Goal: Task Accomplishment & Management: Use online tool/utility

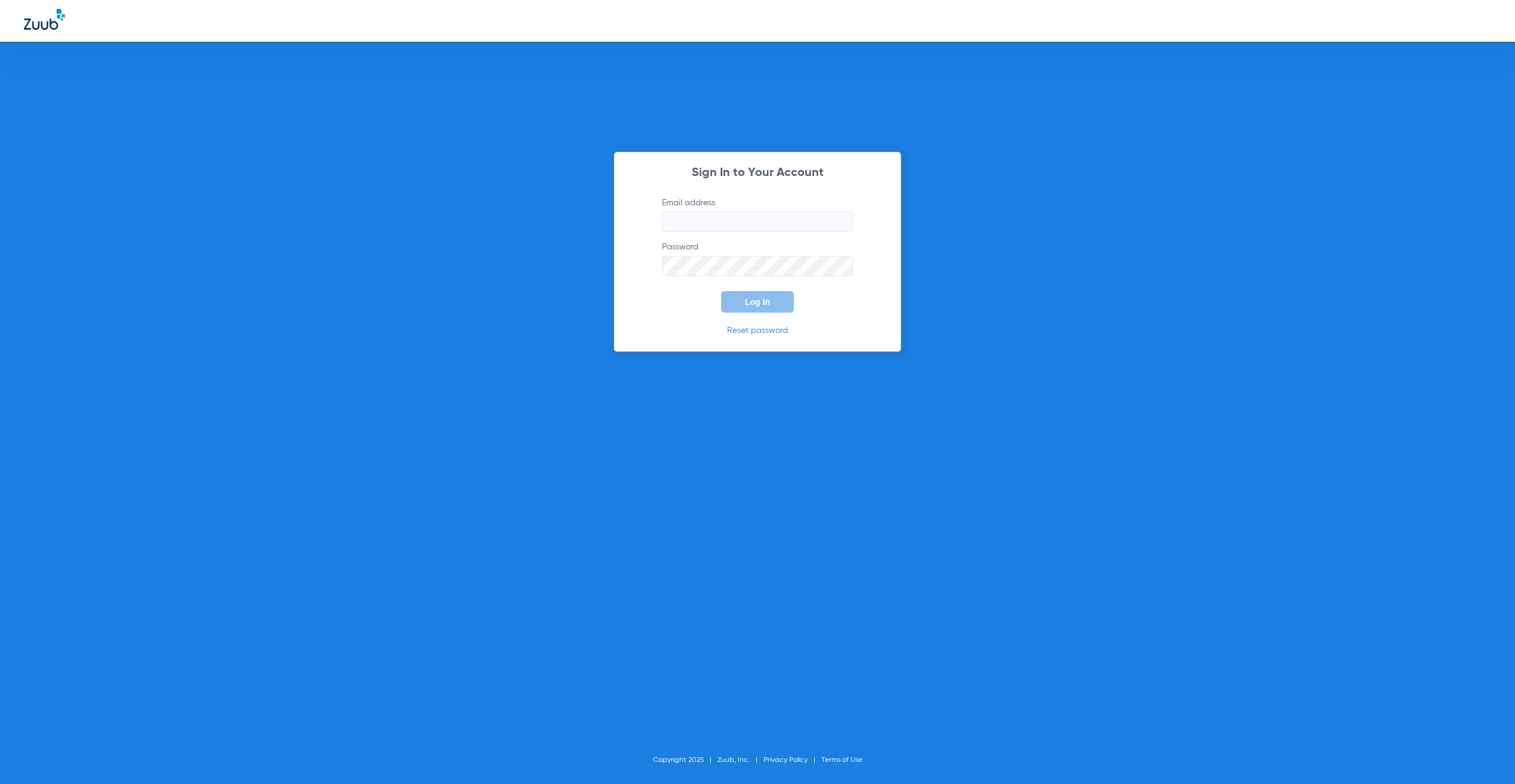
click at [696, 218] on input "Email address" at bounding box center [758, 222] width 191 height 20
type input "[PERSON_NAME][EMAIL_ADDRESS][PERSON_NAME][DOMAIN_NAME]"
click at [745, 303] on span "Log In" at bounding box center [757, 302] width 25 height 10
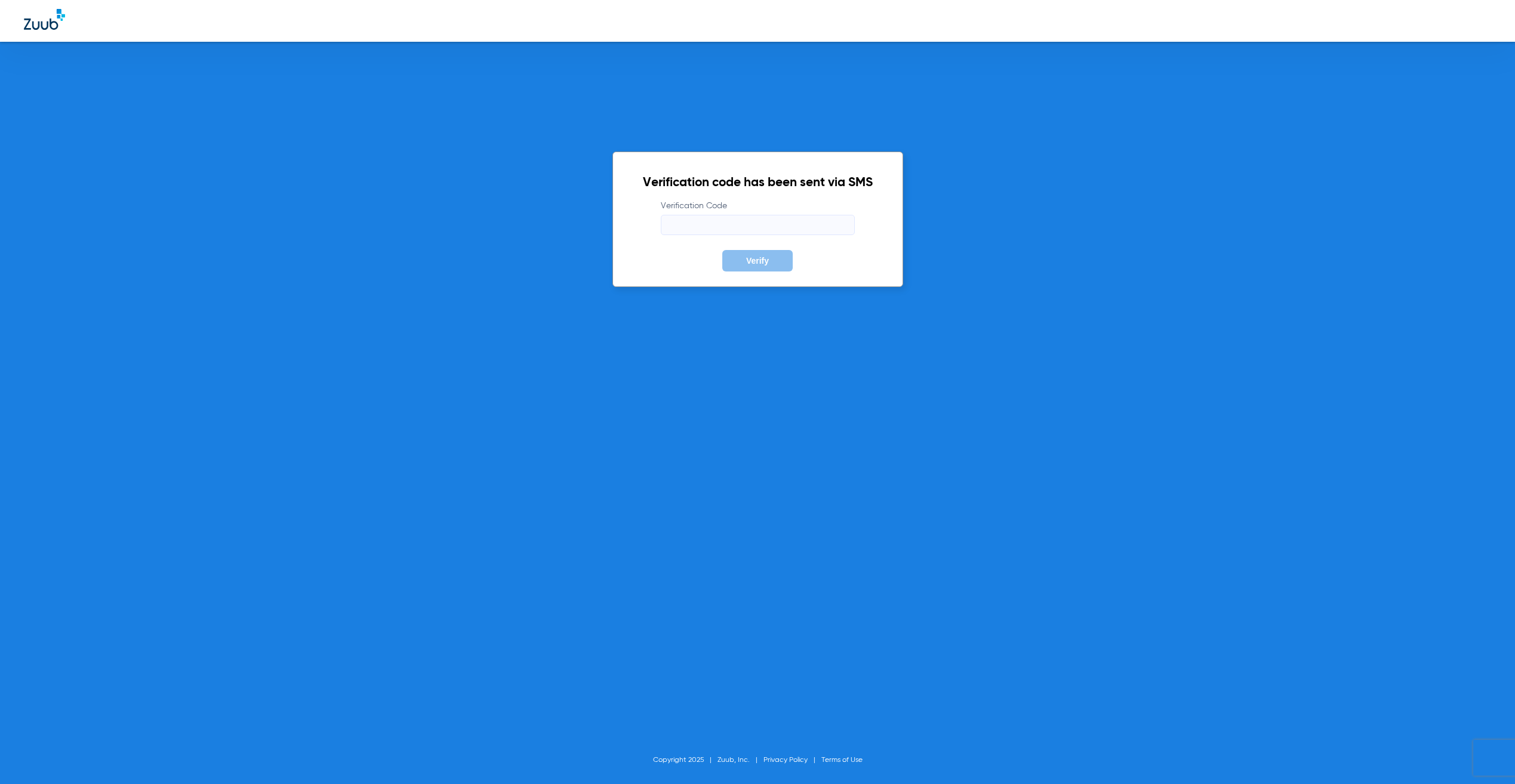
click at [740, 230] on input "Verification Code" at bounding box center [758, 224] width 194 height 20
type input "986591"
click at [722, 250] on button "Verify" at bounding box center [757, 261] width 71 height 21
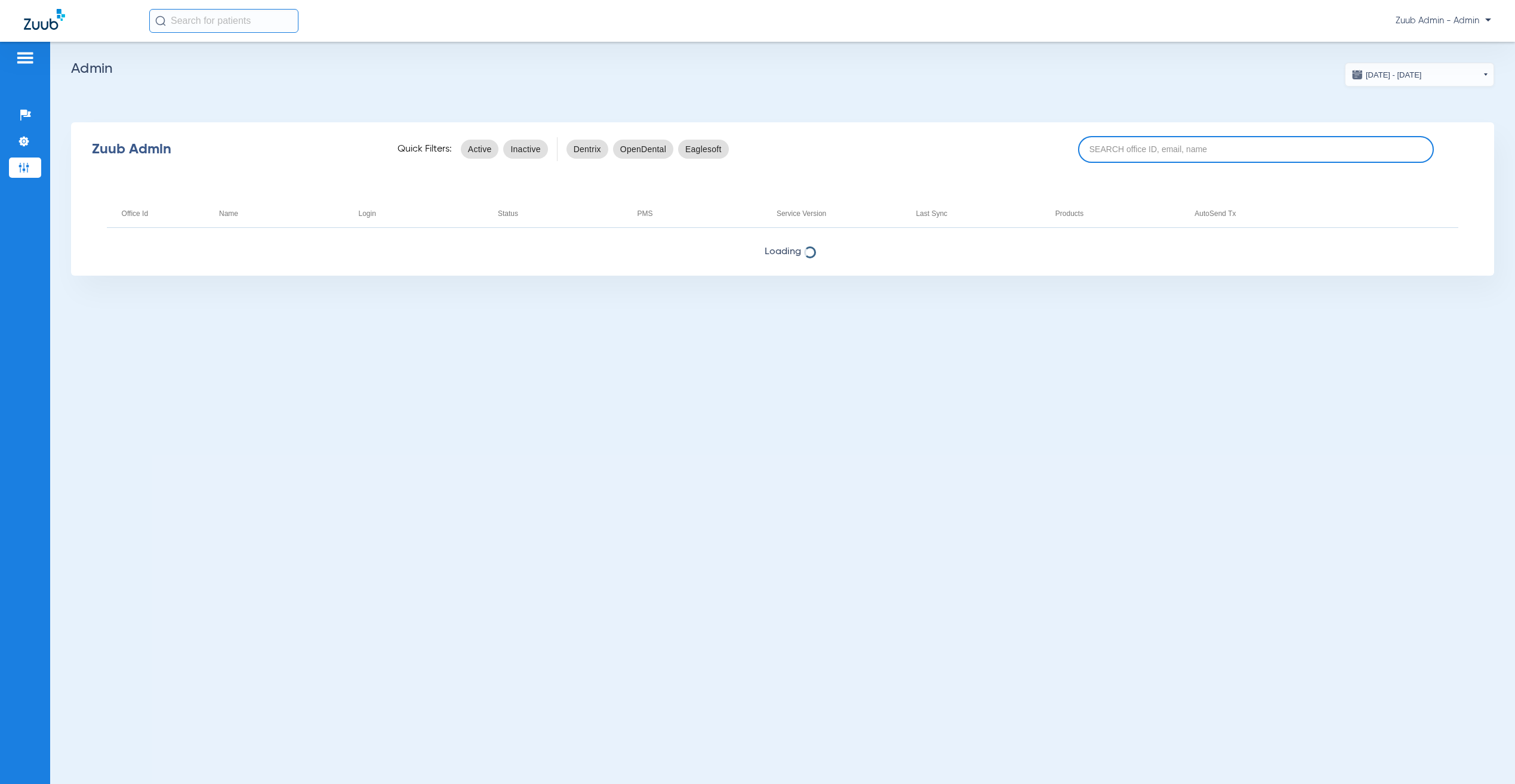
click at [1210, 152] on input at bounding box center [1256, 150] width 356 height 27
paste input "17007099"
type input "17007099"
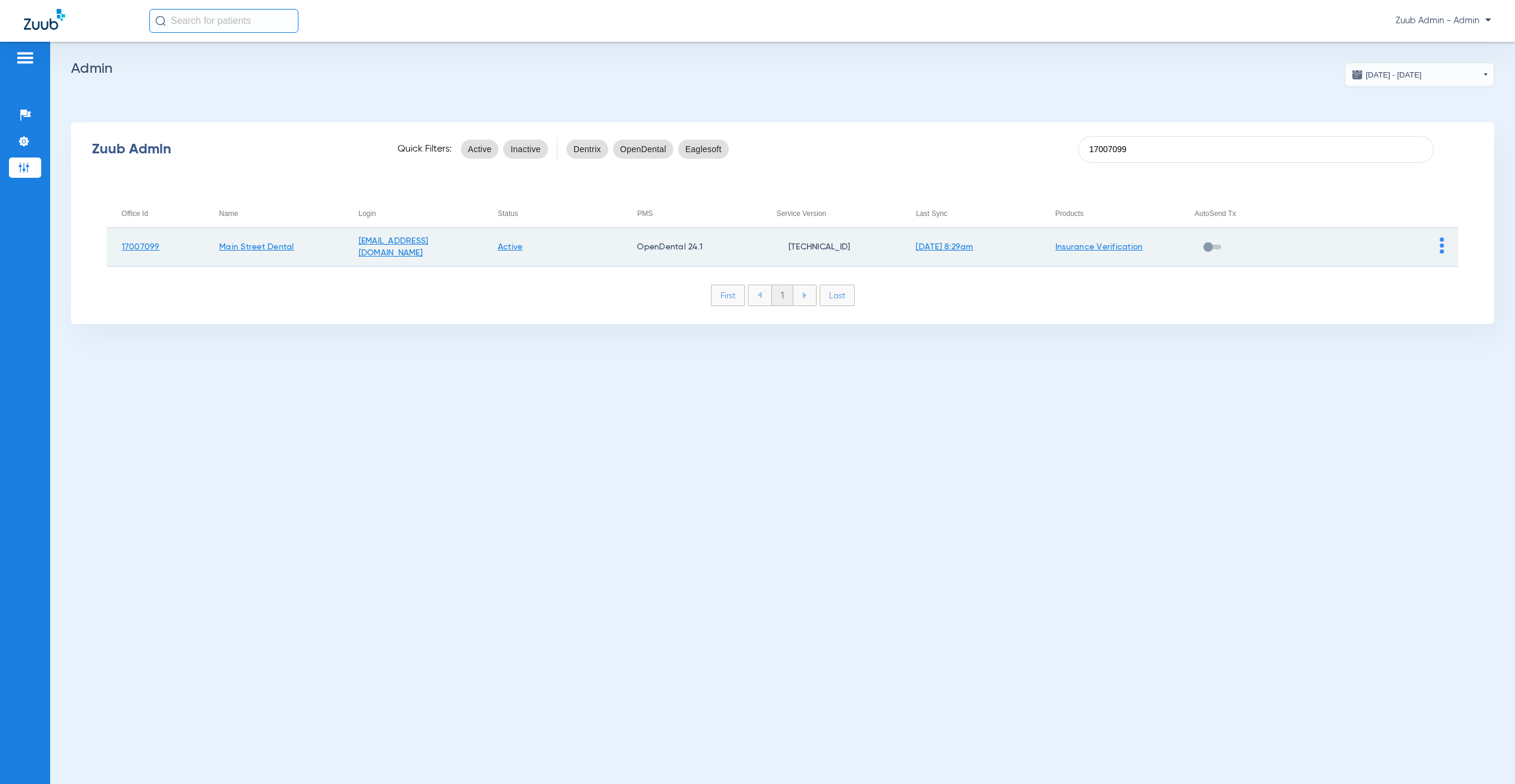
click at [1442, 244] on img at bounding box center [1441, 245] width 4 height 16
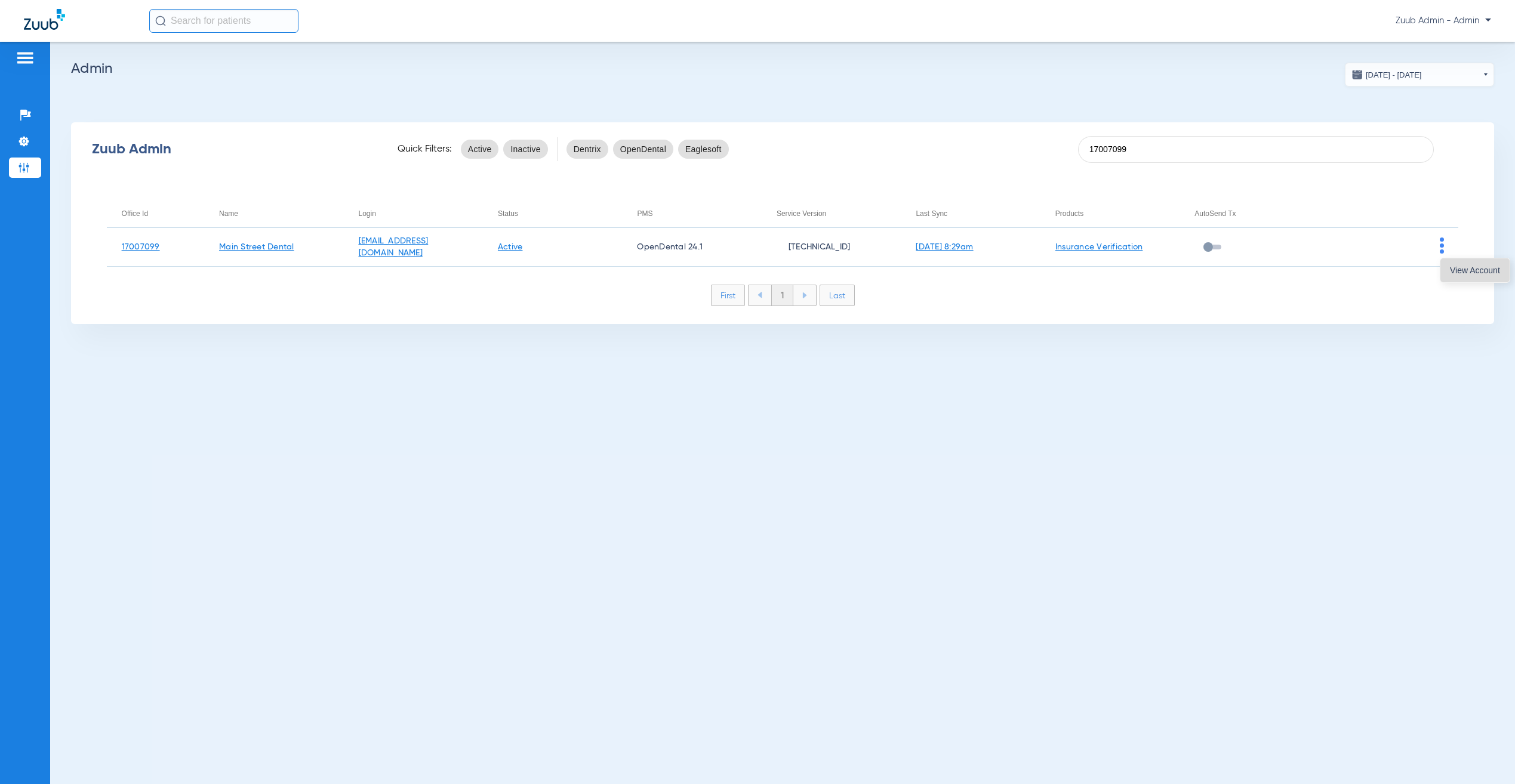
click at [1454, 267] on span "View Account" at bounding box center [1475, 270] width 50 height 9
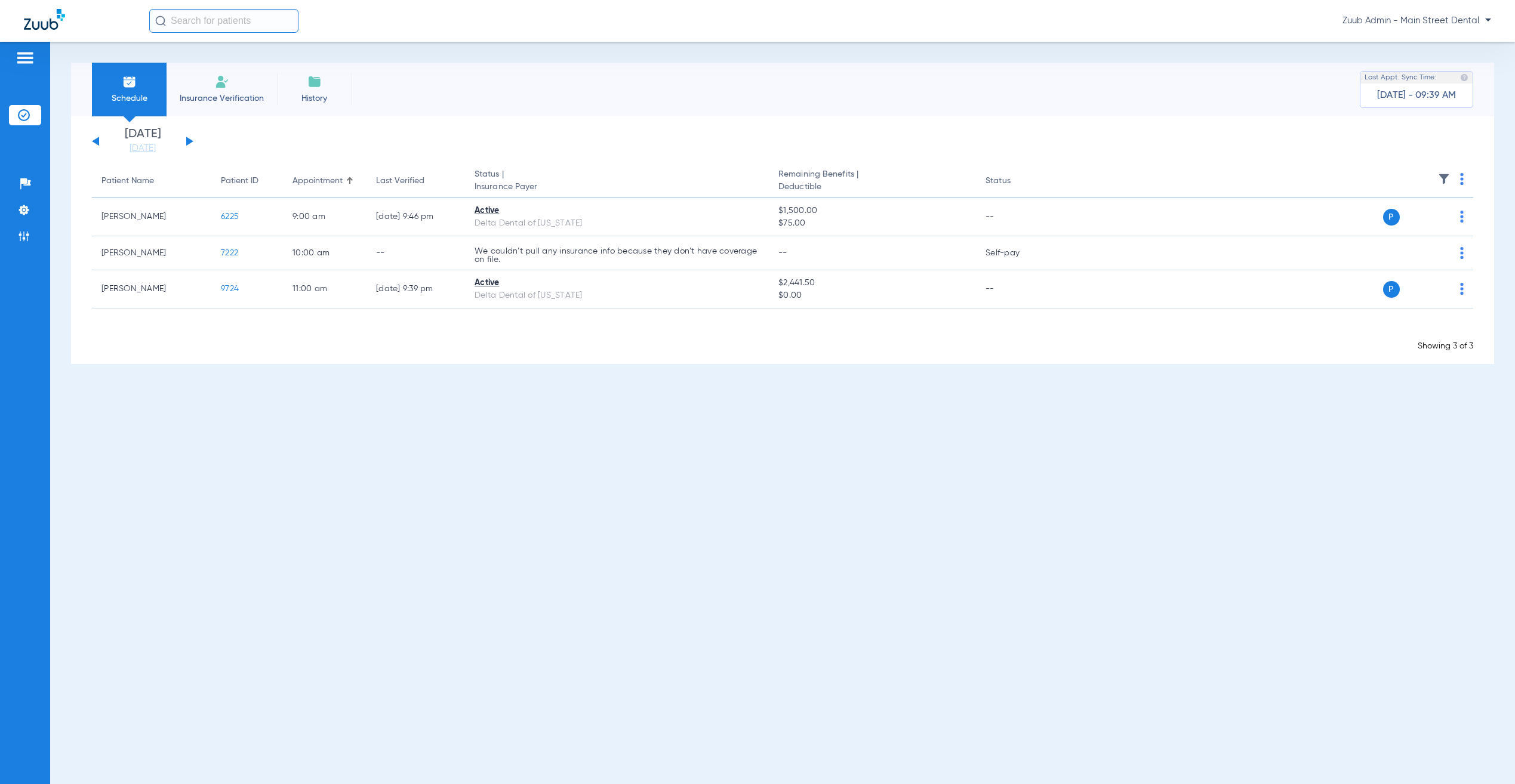
click at [190, 139] on div "[DATE] [DATE] [DATE] [DATE] [DATE] [DATE] [DATE] [DATE] [DATE] [DATE] [DATE] [D…" at bounding box center [143, 141] width 102 height 26
click at [186, 140] on div "[DATE] [DATE] [DATE] [DATE] [DATE] [DATE] [DATE] [DATE] [DATE] [DATE] [DATE] [D…" at bounding box center [143, 141] width 102 height 26
click at [188, 139] on button at bounding box center [190, 141] width 7 height 9
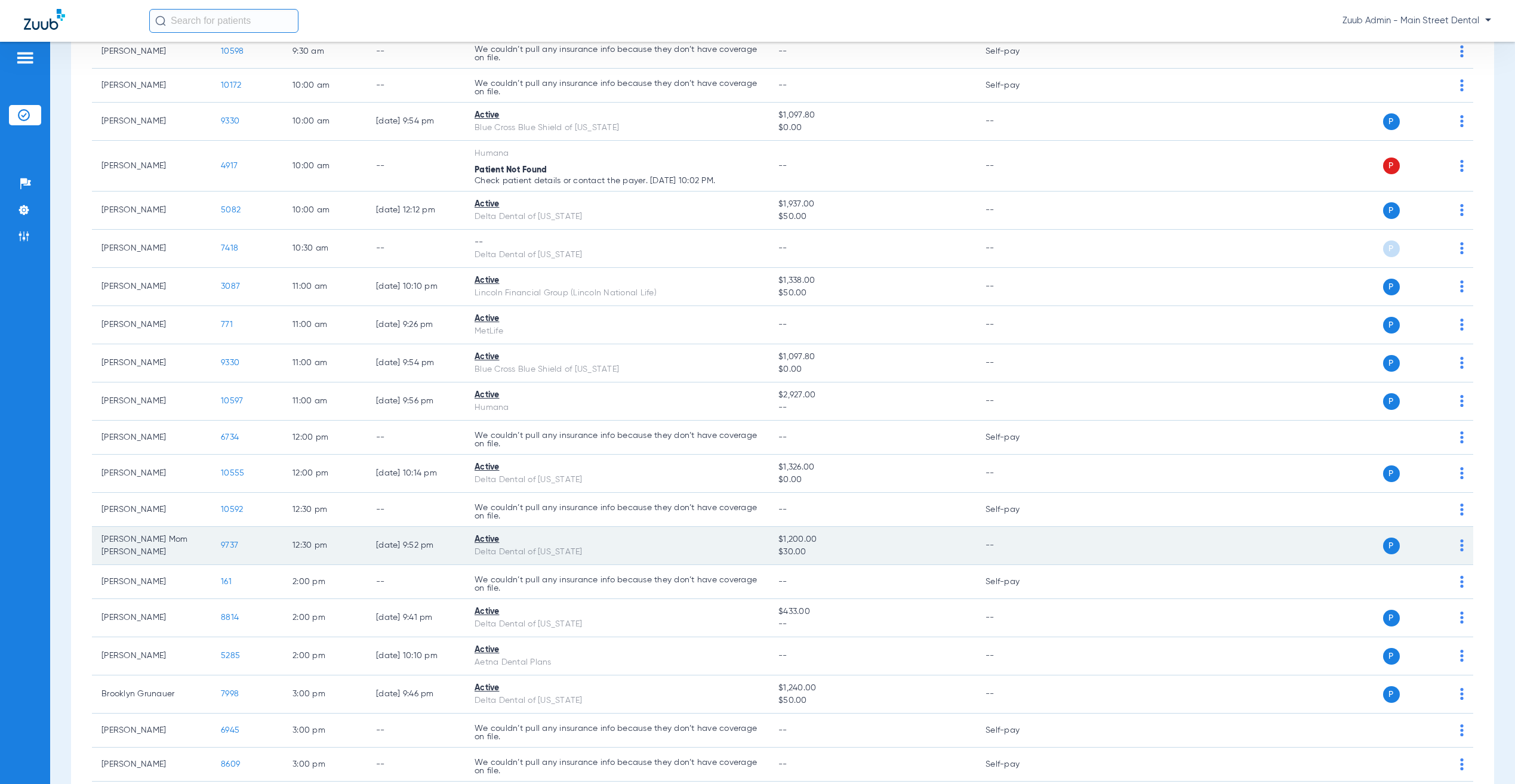
scroll to position [290, 0]
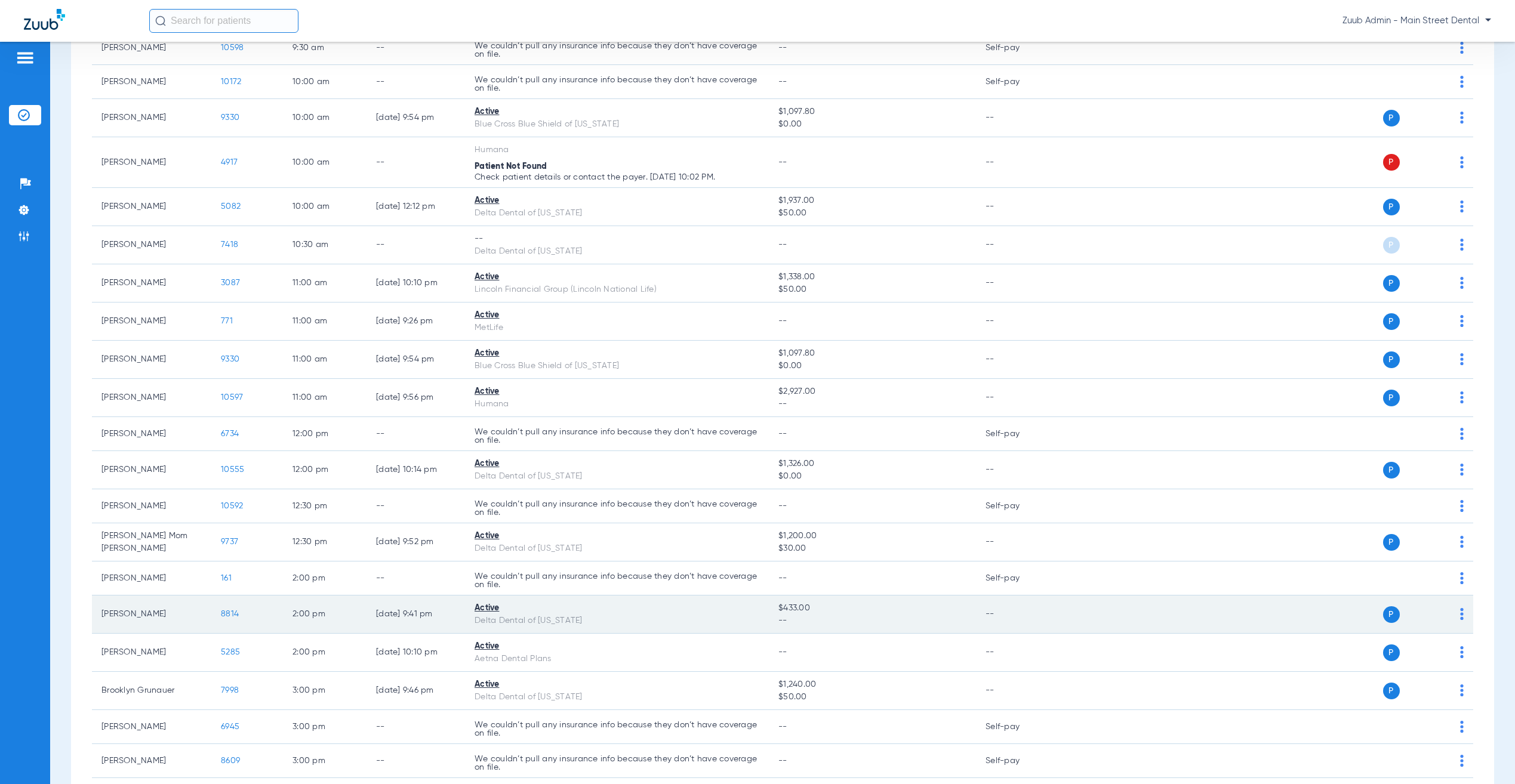
click at [233, 618] on span "8814" at bounding box center [229, 614] width 18 height 9
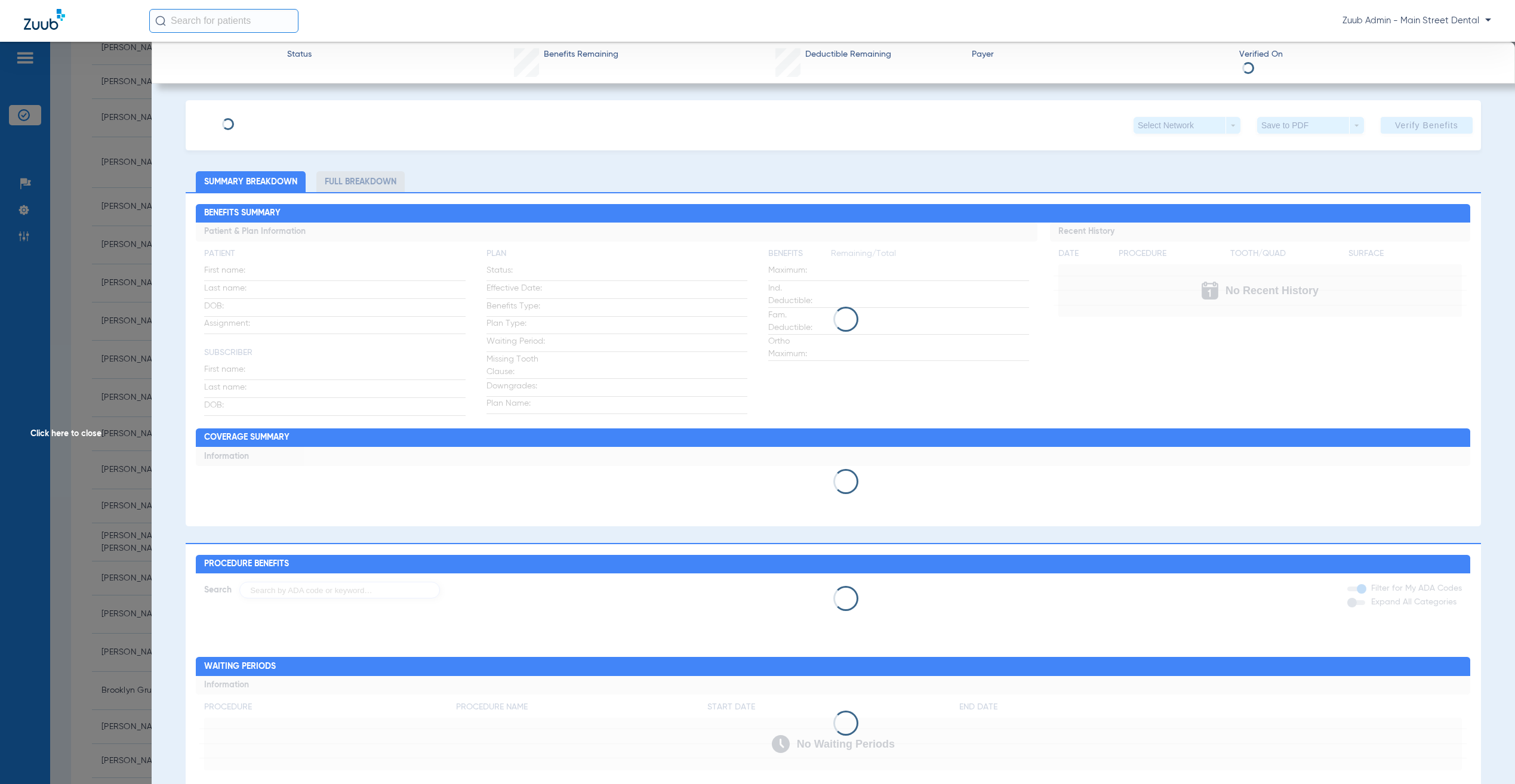
type input "[PERSON_NAME]"
type input "Priegnitz"
type input "[DATE]"
type input "07758178965"
type input "11040"
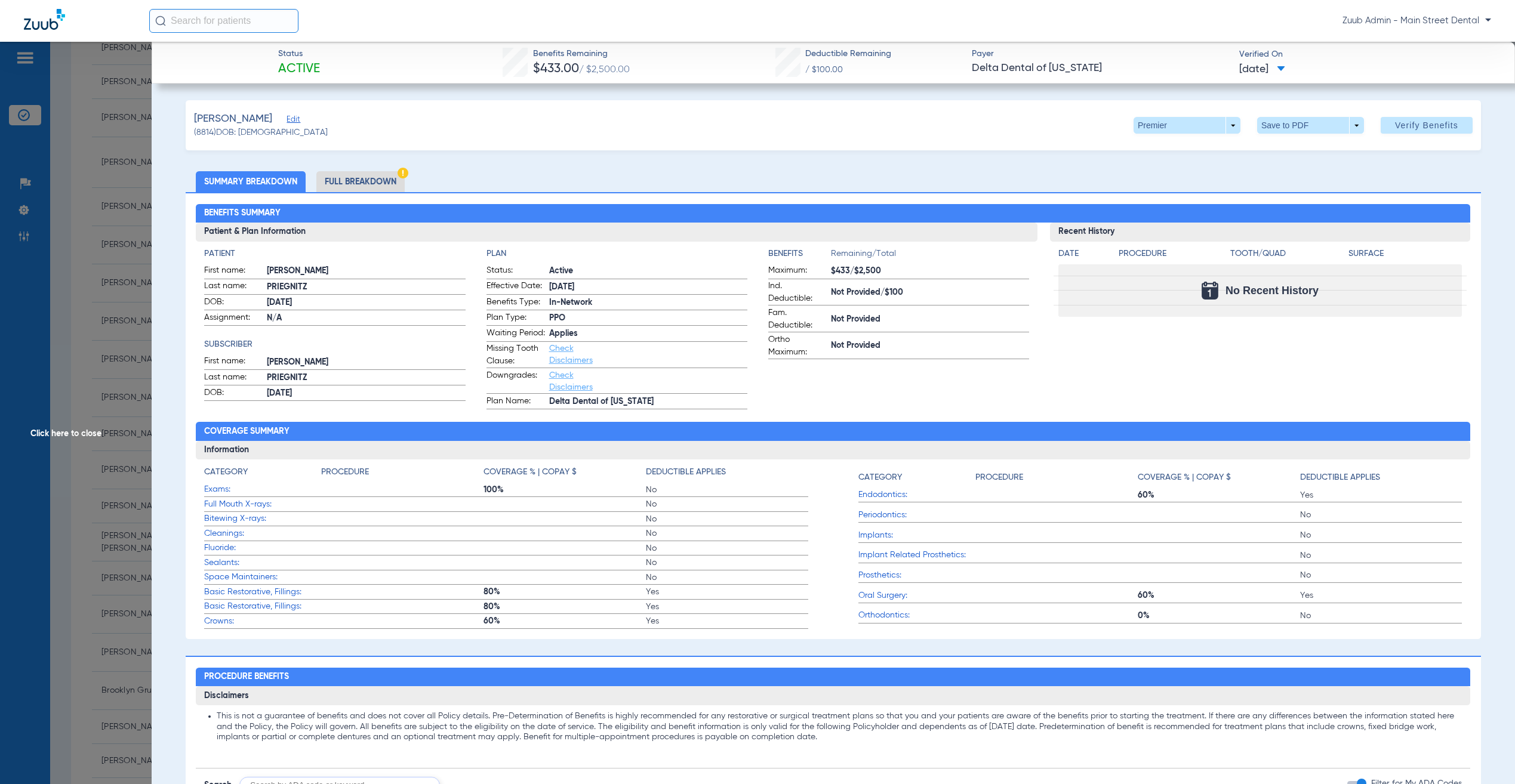
click at [294, 117] on span "Edit" at bounding box center [292, 121] width 11 height 11
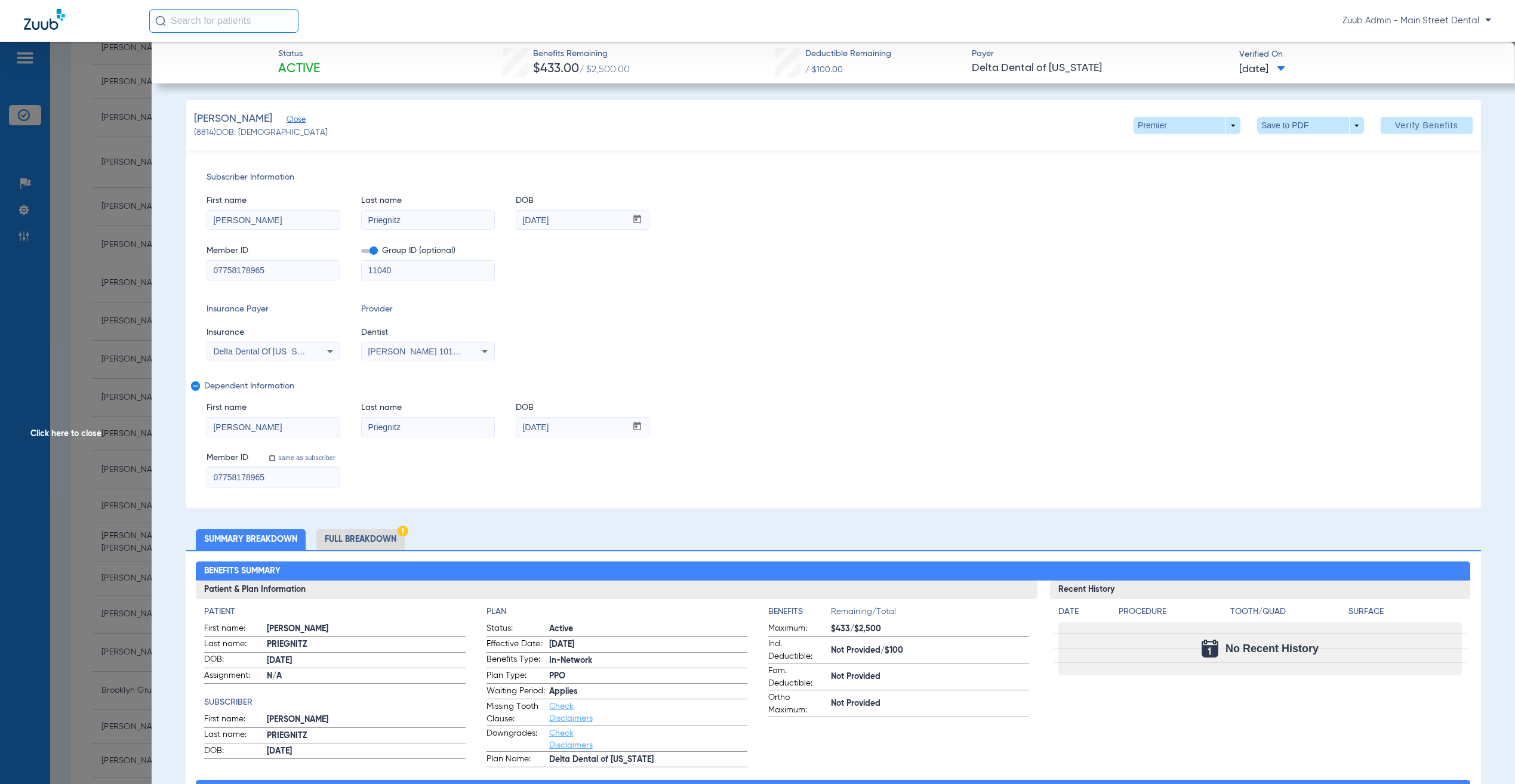
click at [311, 274] on input "07758178965" at bounding box center [273, 270] width 132 height 19
click at [383, 210] on div "Priegnitz" at bounding box center [428, 220] width 134 height 20
drag, startPoint x: 383, startPoint y: 210, endPoint x: 386, endPoint y: 219, distance: 9.5
click at [384, 213] on div "Priegnitz" at bounding box center [428, 220] width 134 height 20
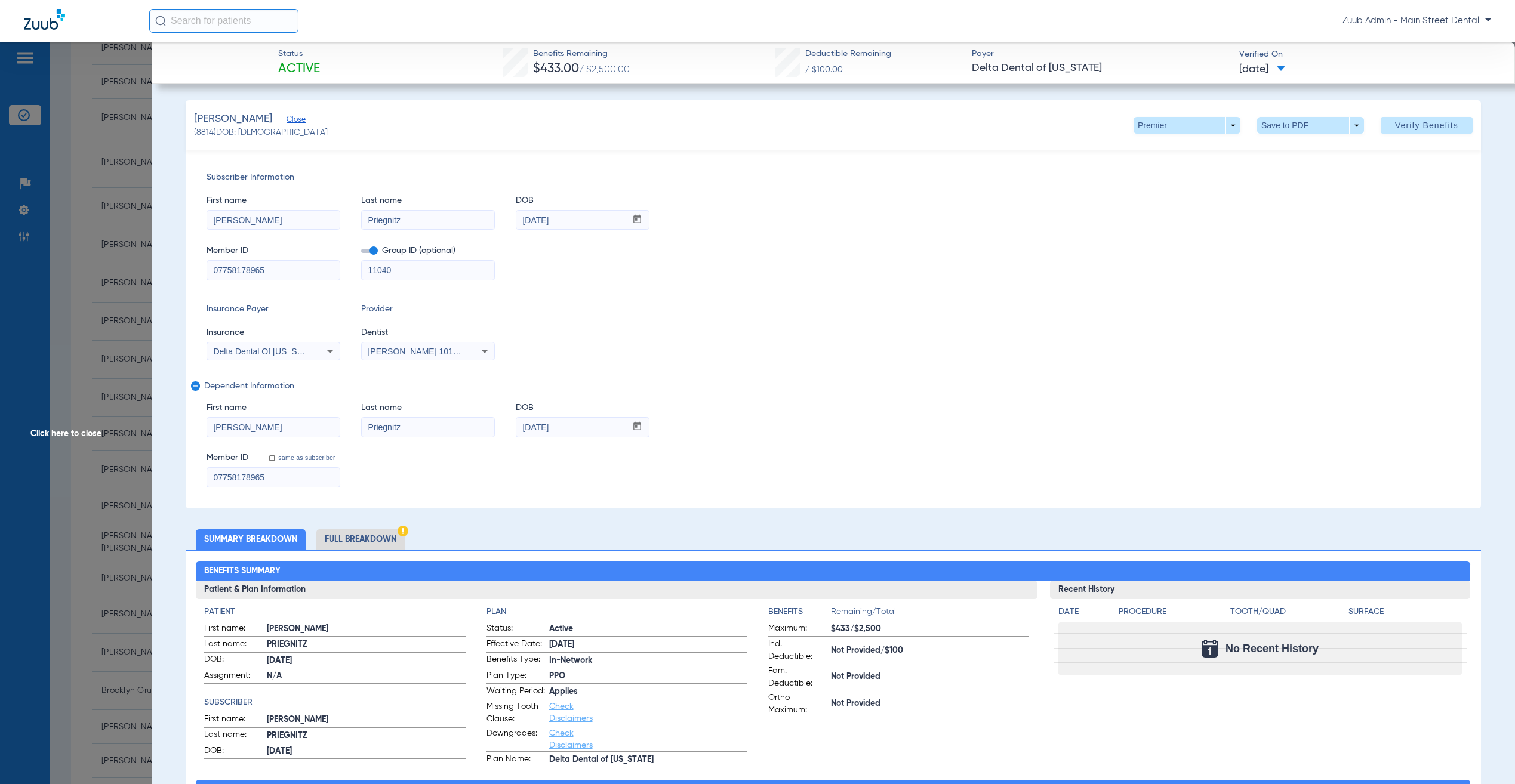
click at [386, 219] on input "Priegnitz" at bounding box center [428, 220] width 132 height 19
click at [387, 220] on input "Priegnitz" at bounding box center [428, 220] width 132 height 19
click at [1215, 330] on div "Insurance Payer Insurance Delta Dental Of [US_STATE] Provider Dentist [PERSON_N…" at bounding box center [833, 332] width 1254 height 57
click at [1395, 121] on span "Verify Benefits" at bounding box center [1426, 126] width 63 height 10
click at [1172, 118] on span at bounding box center [1186, 125] width 29 height 29
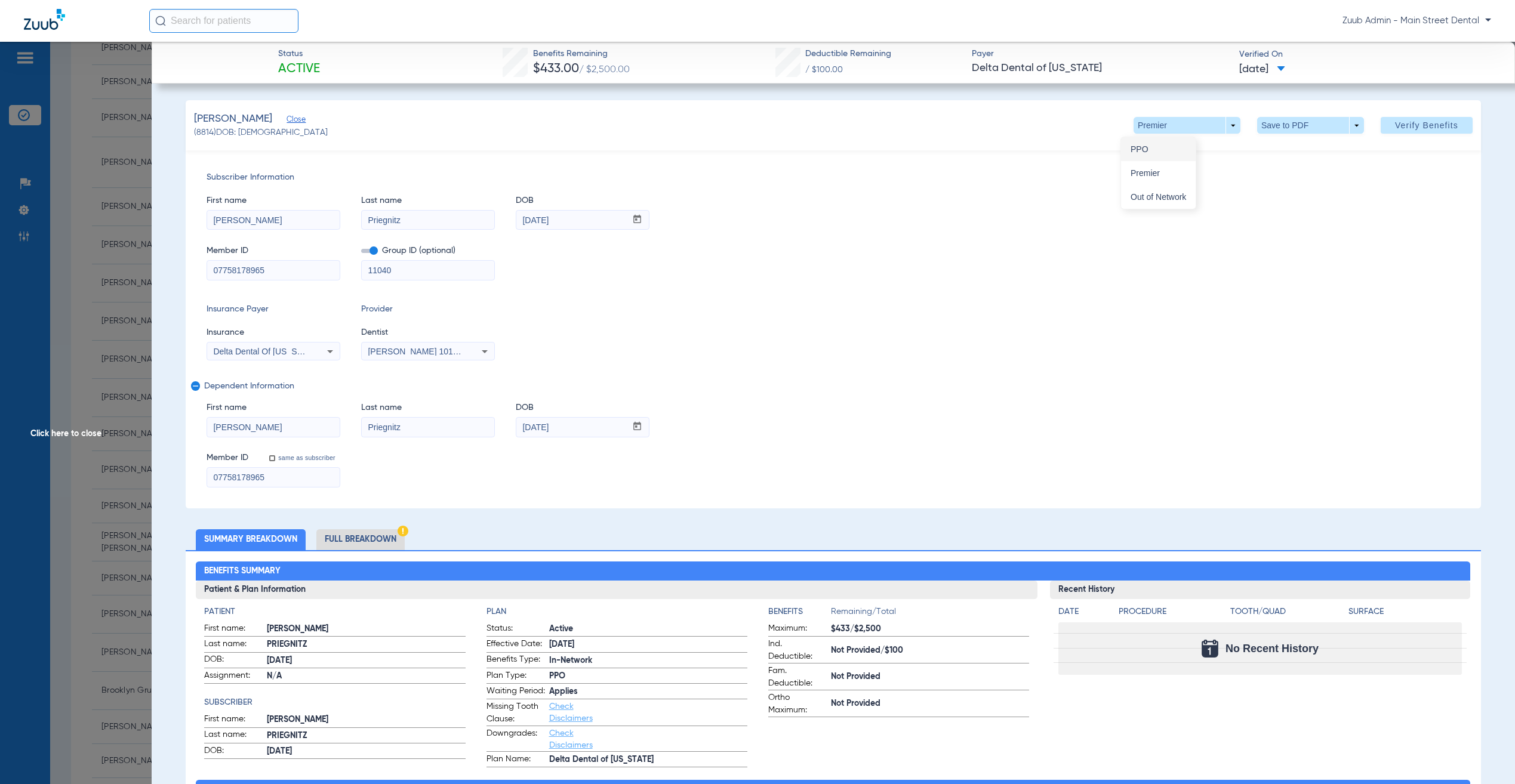
click at [1164, 147] on span "PPO" at bounding box center [1158, 150] width 56 height 9
click at [1142, 119] on span at bounding box center [1187, 125] width 107 height 17
click at [1145, 191] on button "Out of Network" at bounding box center [1158, 197] width 75 height 24
click at [257, 348] on span "Delta Dental Of [US_STATE]" at bounding box center [266, 352] width 106 height 10
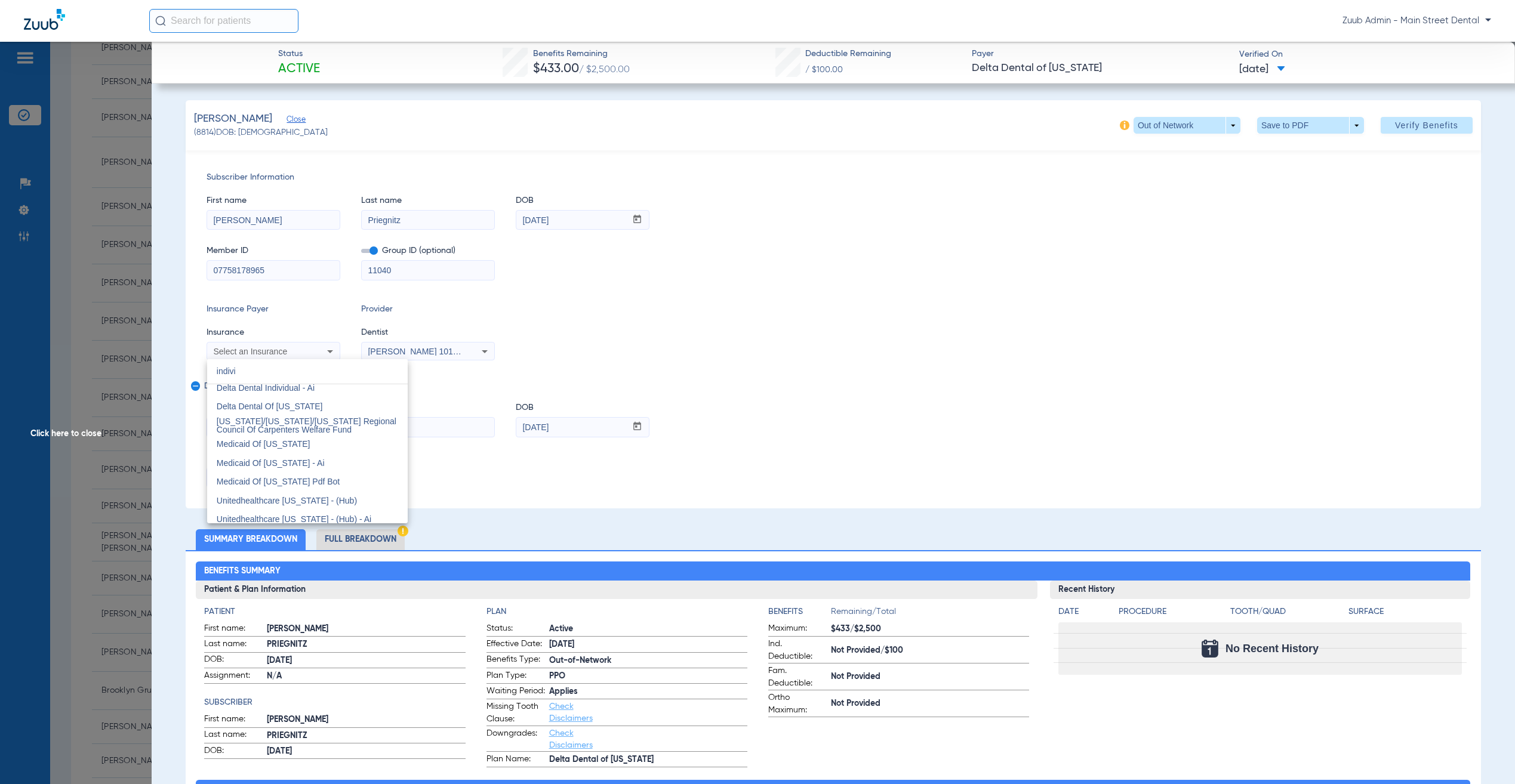
scroll to position [0, 0]
type input "indivi"
click at [353, 396] on mat-option "Delta Dental Individual - Ai" at bounding box center [307, 394] width 200 height 19
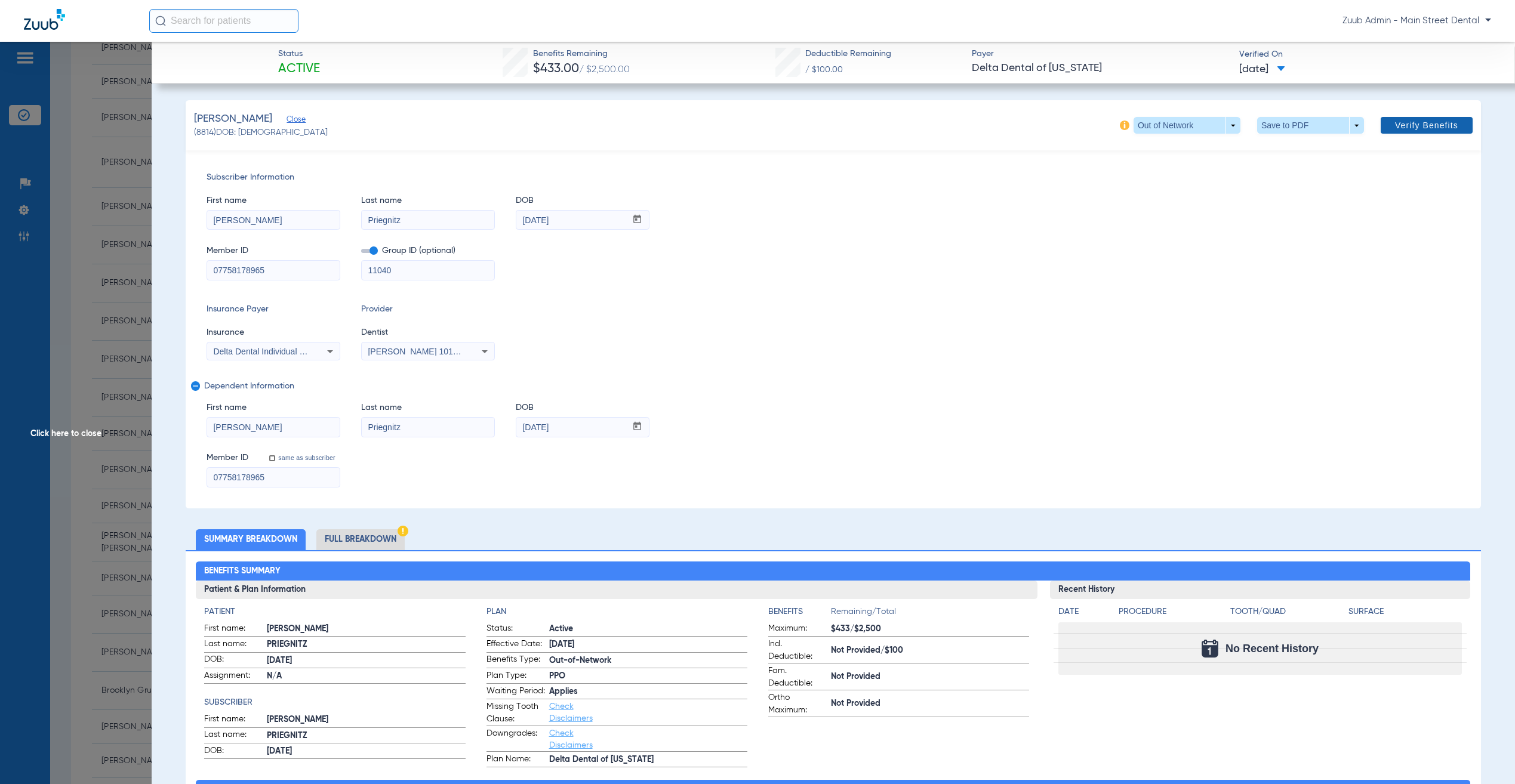
click at [1444, 118] on span at bounding box center [1427, 125] width 92 height 29
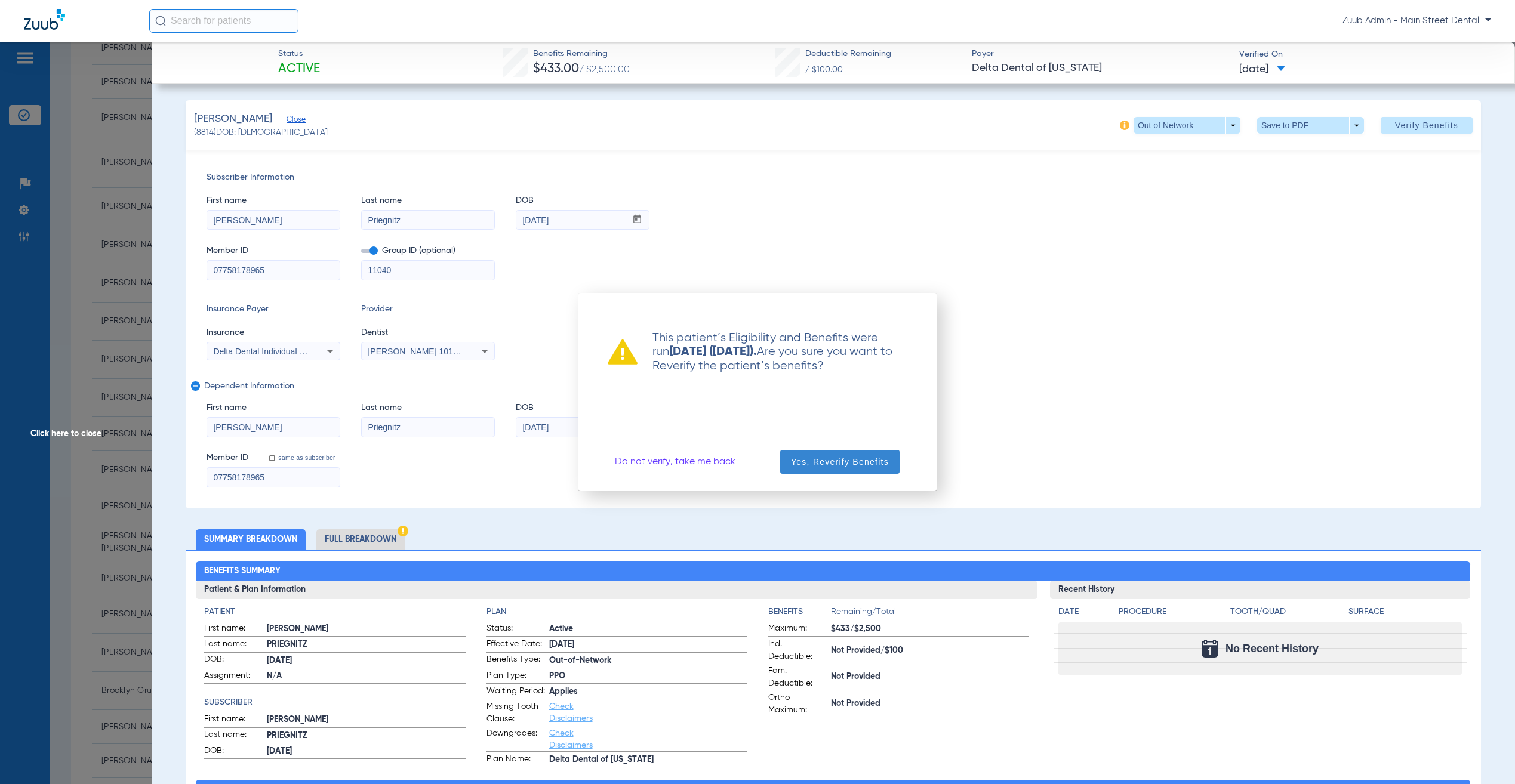
click at [838, 456] on span "Yes, Reverify Benefits" at bounding box center [840, 462] width 98 height 12
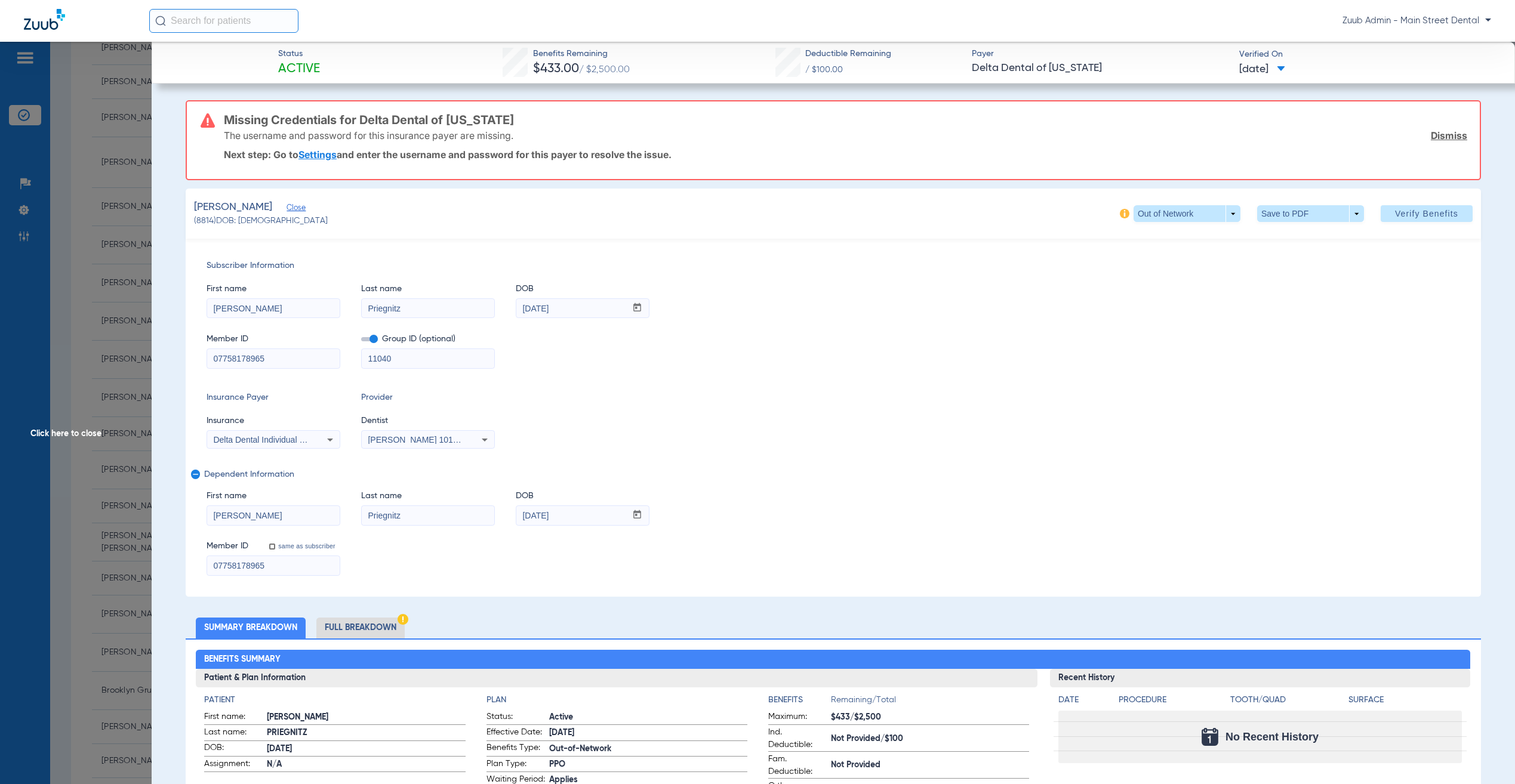
click at [265, 433] on div "Delta Dental Individual - Ai" at bounding box center [273, 440] width 132 height 14
type input "ddpa"
